Goal: Task Accomplishment & Management: Manage account settings

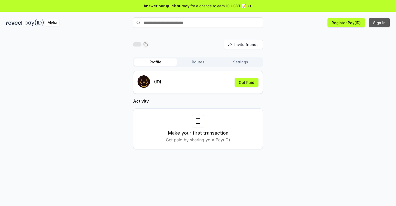
click at [380, 23] on button "Sign In" at bounding box center [379, 22] width 21 height 9
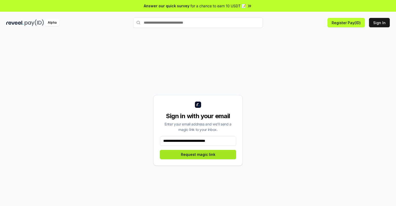
type input "**********"
click at [198, 154] on button "Request magic link" at bounding box center [198, 154] width 76 height 9
